Goal: Information Seeking & Learning: Learn about a topic

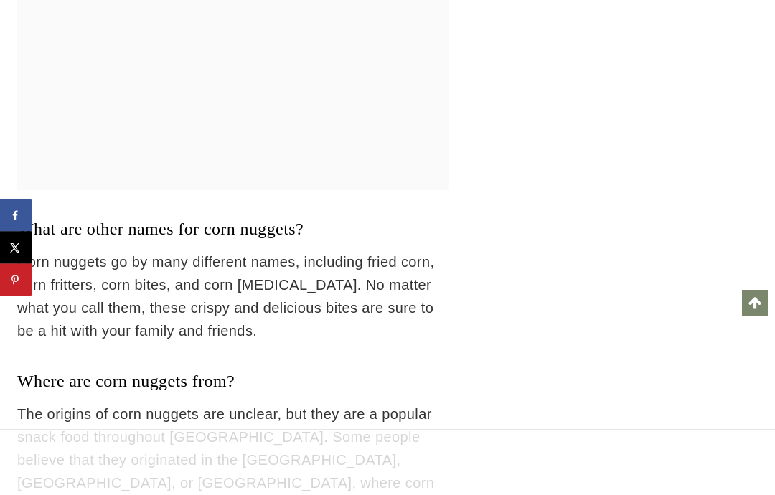
scroll to position [9864, 0]
